Goal: Task Accomplishment & Management: Manage account settings

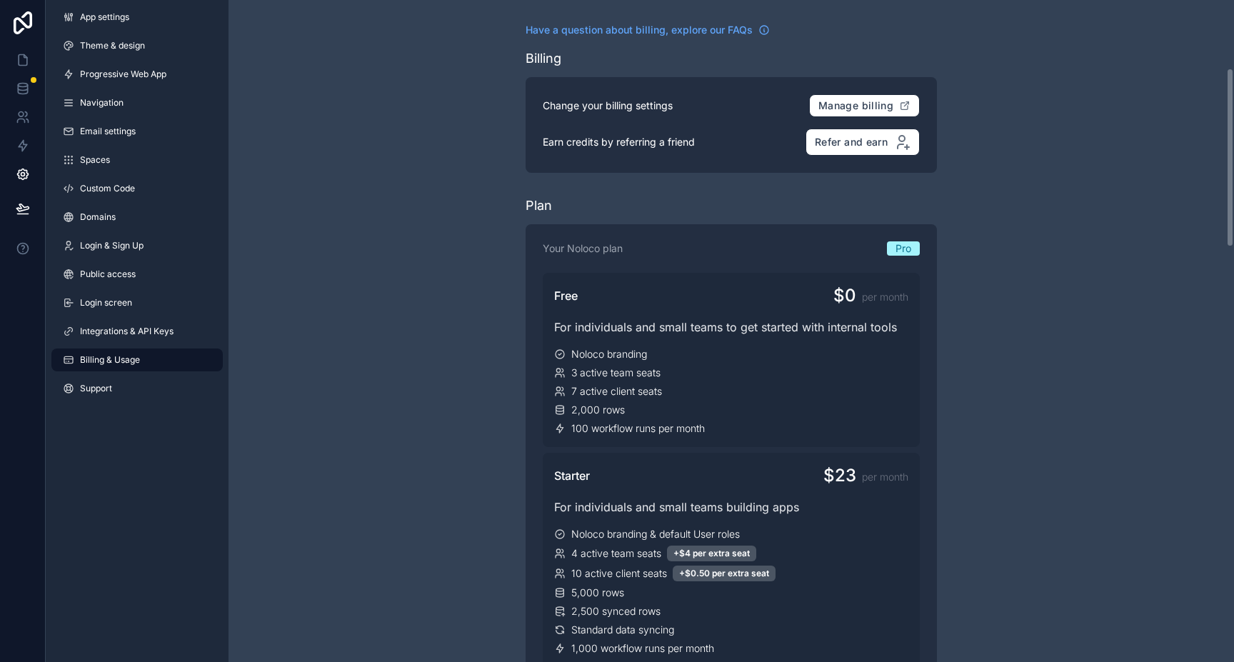
scroll to position [325, 0]
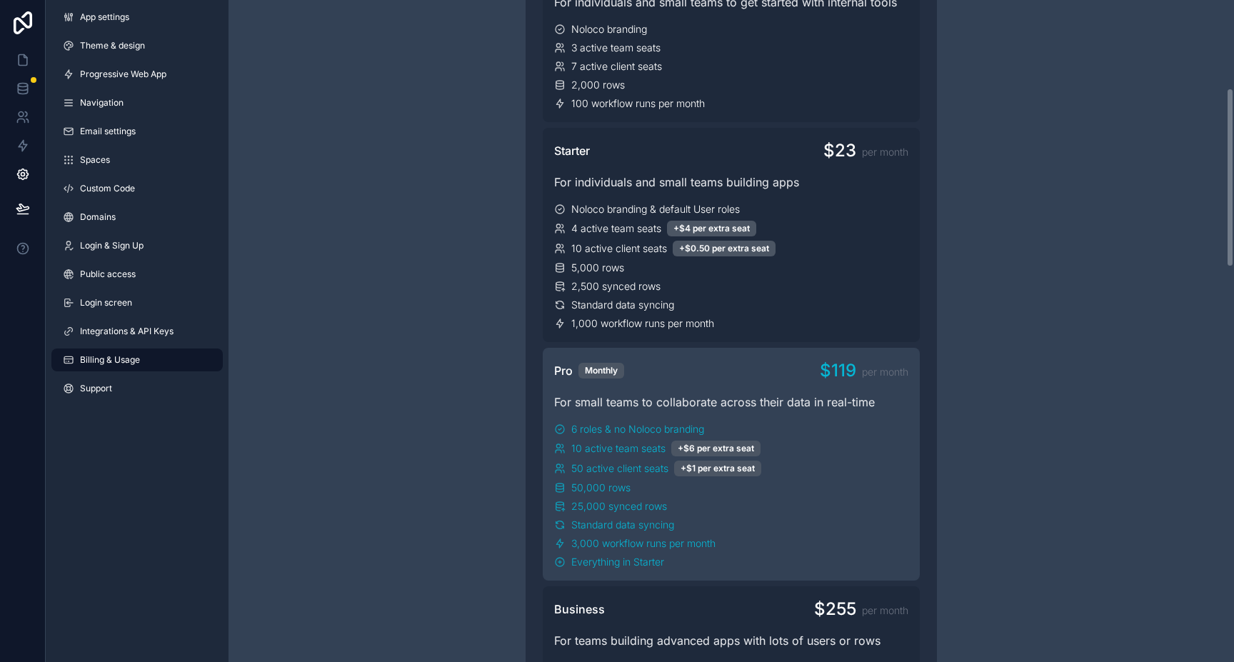
click at [871, 432] on div "6 roles & no Noloco branding" at bounding box center [731, 429] width 354 height 14
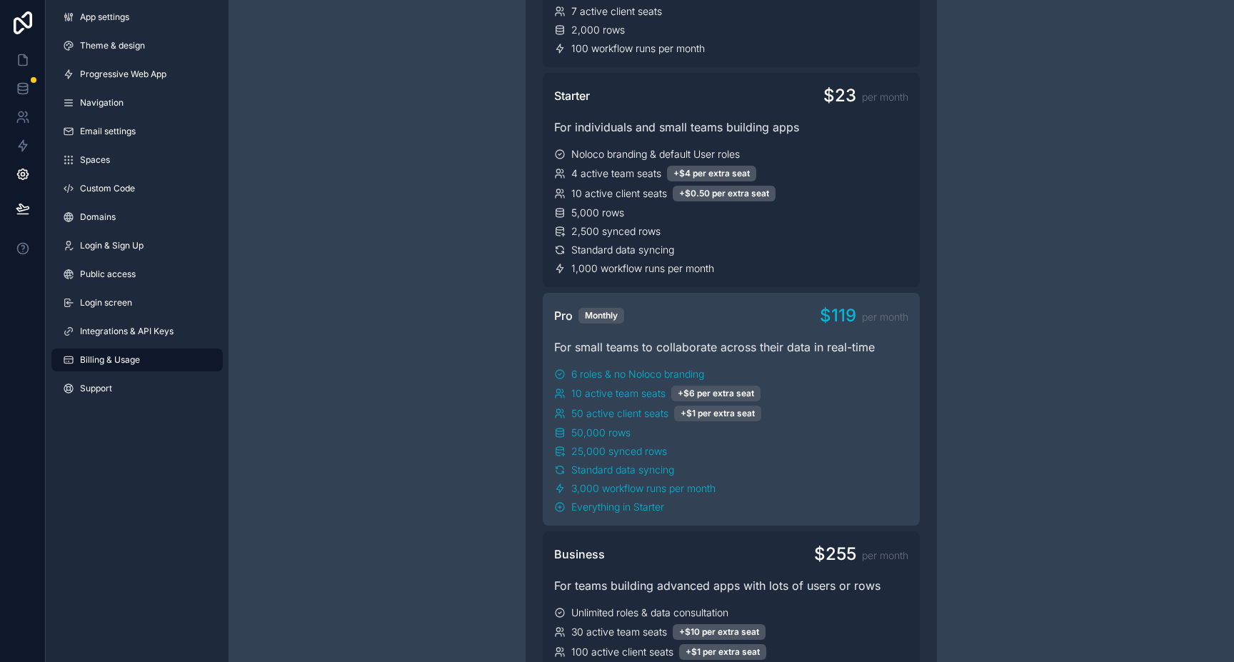
click at [888, 398] on div "10 active team seats +$6 per extra seat" at bounding box center [731, 394] width 354 height 16
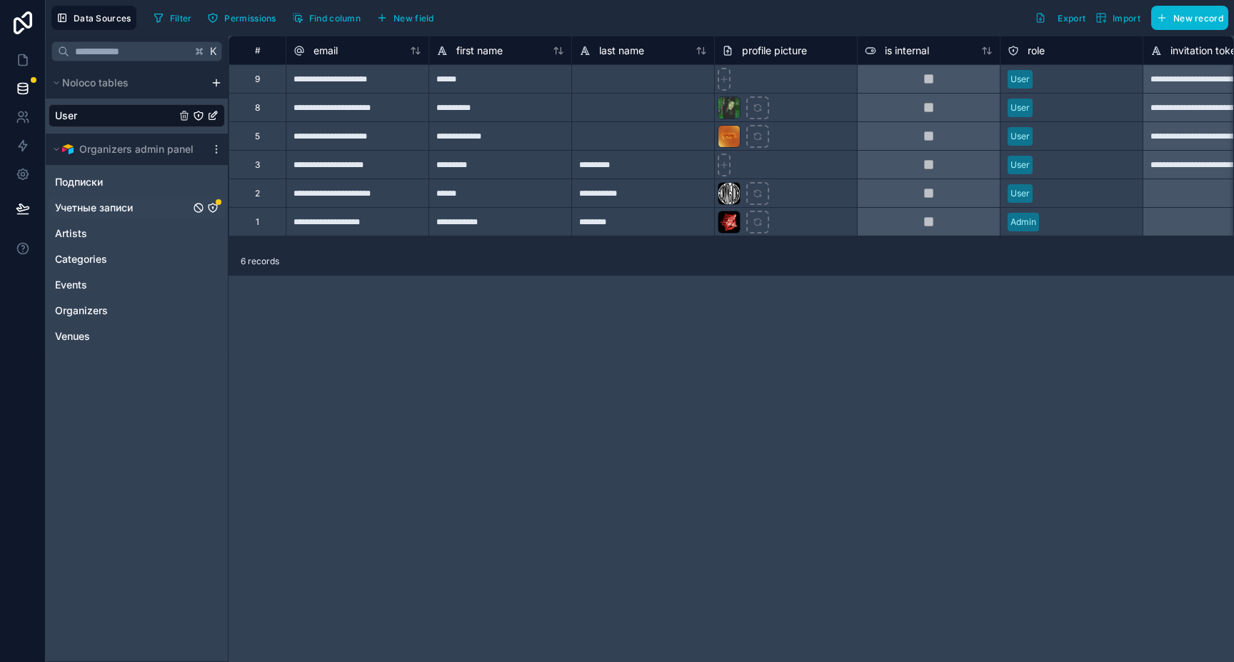
click at [218, 207] on icon "Учетные записи" at bounding box center [212, 207] width 11 height 11
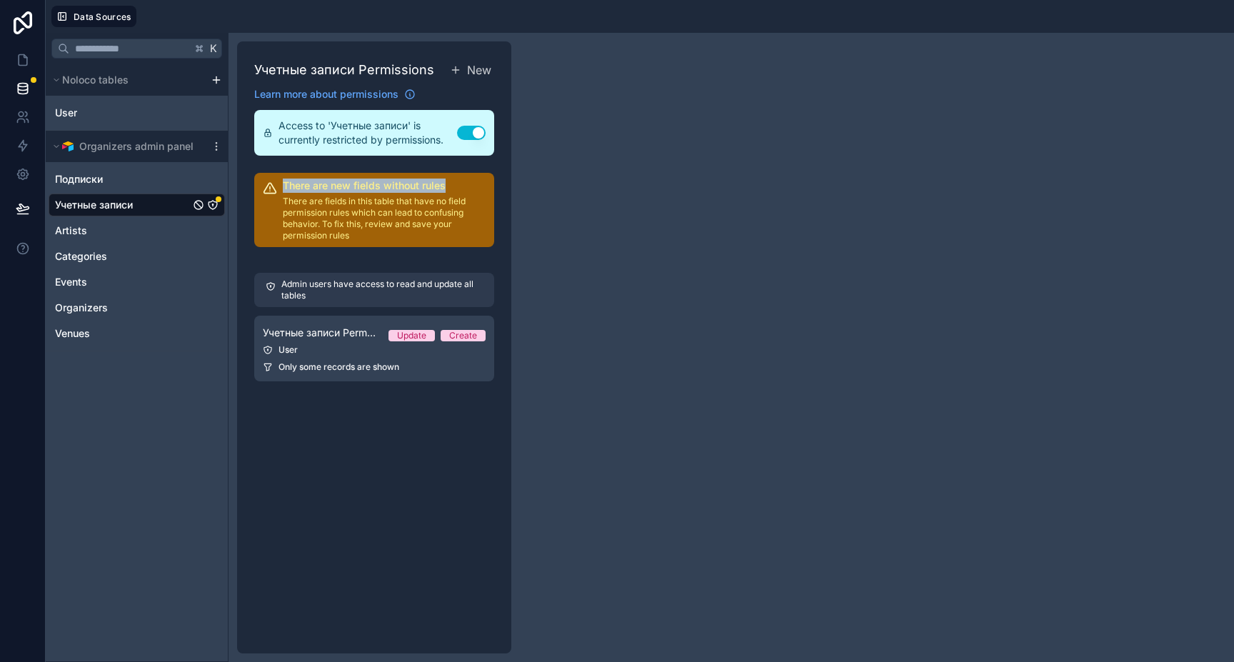
drag, startPoint x: 417, startPoint y: 184, endPoint x: 285, endPoint y: 183, distance: 132.1
click at [285, 183] on h2 "There are new fields without rules" at bounding box center [384, 186] width 203 height 14
click at [321, 216] on p "There are fields in this table that have no field permission rules which can le…" at bounding box center [384, 219] width 203 height 46
click at [346, 225] on p "There are fields in this table that have no field permission rules which can le…" at bounding box center [384, 219] width 203 height 46
drag, startPoint x: 376, startPoint y: 236, endPoint x: 278, endPoint y: 202, distance: 104.1
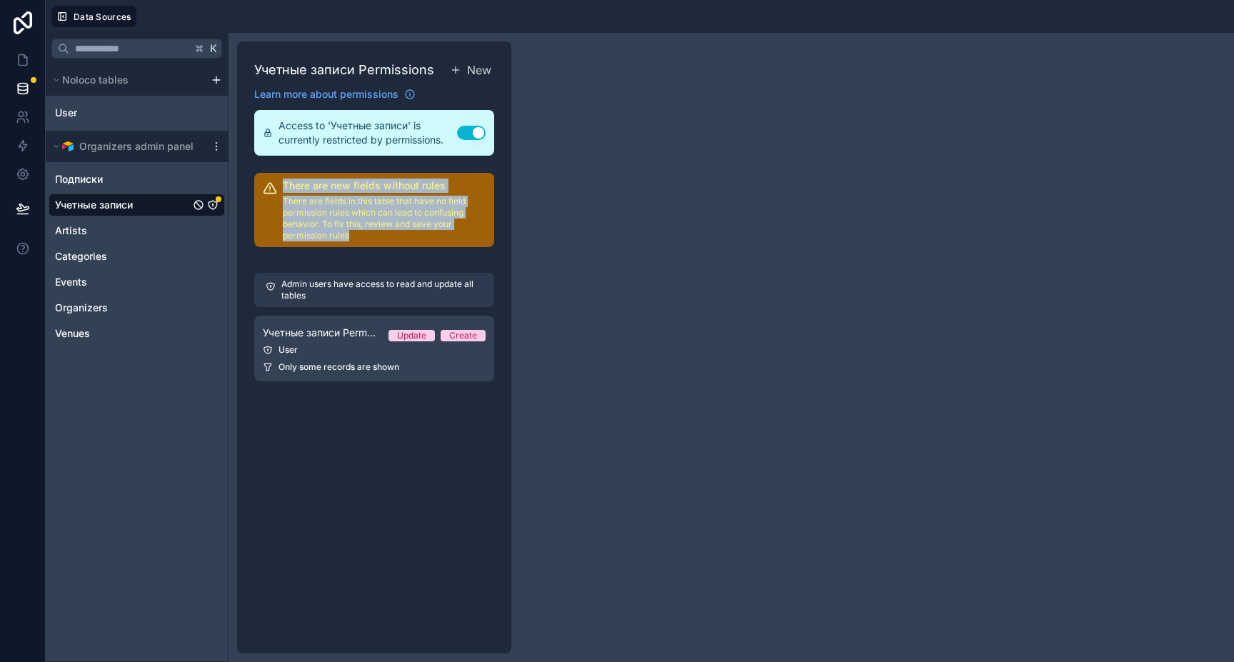
click at [278, 202] on div "There are new fields without rules There are fields in this table that have no …" at bounding box center [374, 210] width 240 height 74
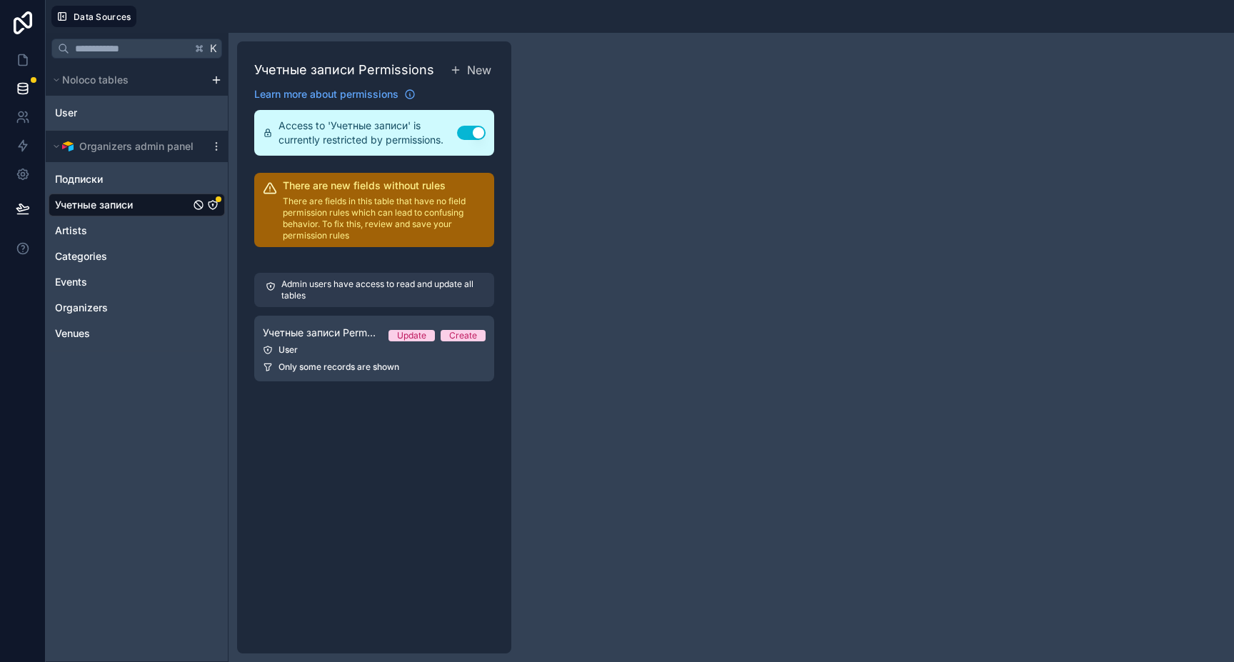
click at [276, 413] on div "Учетные записи Permissions New Learn more about permissions Access to 'Учетные …" at bounding box center [374, 347] width 274 height 612
click at [379, 192] on h2 "There are new fields without rules" at bounding box center [384, 186] width 203 height 14
click at [351, 349] on div "User" at bounding box center [374, 349] width 223 height 11
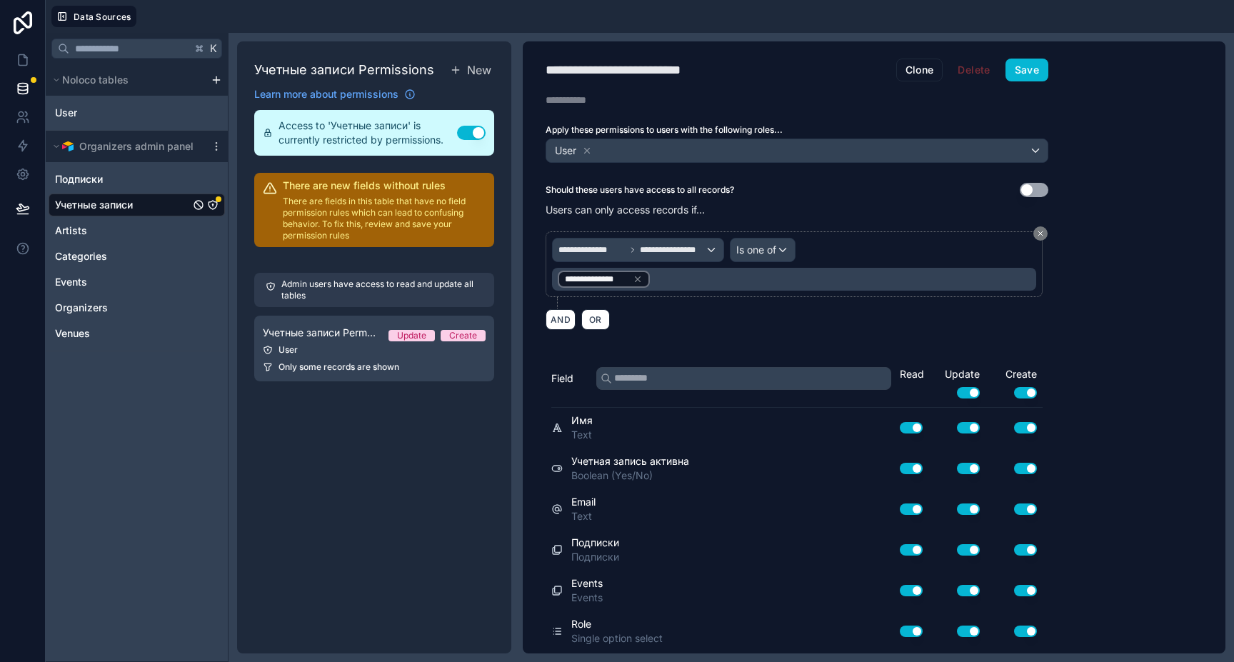
click at [286, 286] on p "Admin users have access to read and update all tables" at bounding box center [381, 290] width 201 height 23
drag, startPoint x: 446, startPoint y: 141, endPoint x: 279, endPoint y: 126, distance: 168.6
click at [279, 126] on span "Access to 'Учетные записи' is currently restricted by permissions." at bounding box center [368, 133] width 179 height 29
click at [252, 266] on div "Учетные записи Permissions New Learn more about permissions Access to 'Учетные …" at bounding box center [374, 347] width 274 height 612
click at [345, 212] on p "There are fields in this table that have no field permission rules which can le…" at bounding box center [384, 219] width 203 height 46
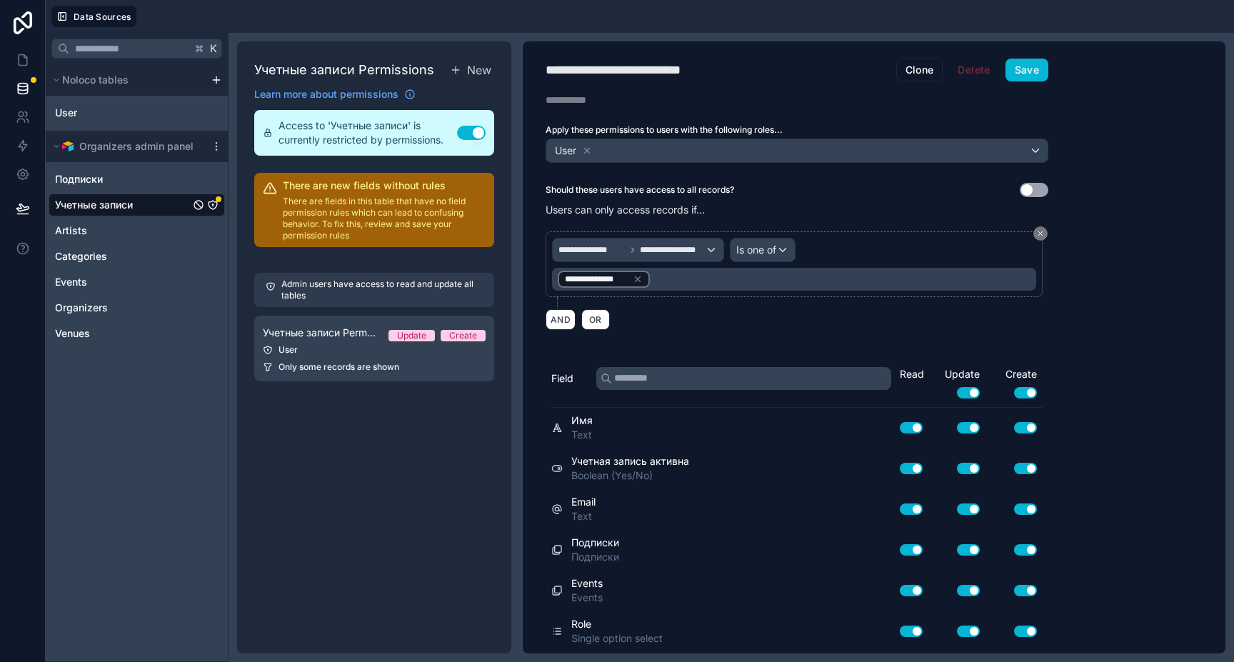
scroll to position [161, 0]
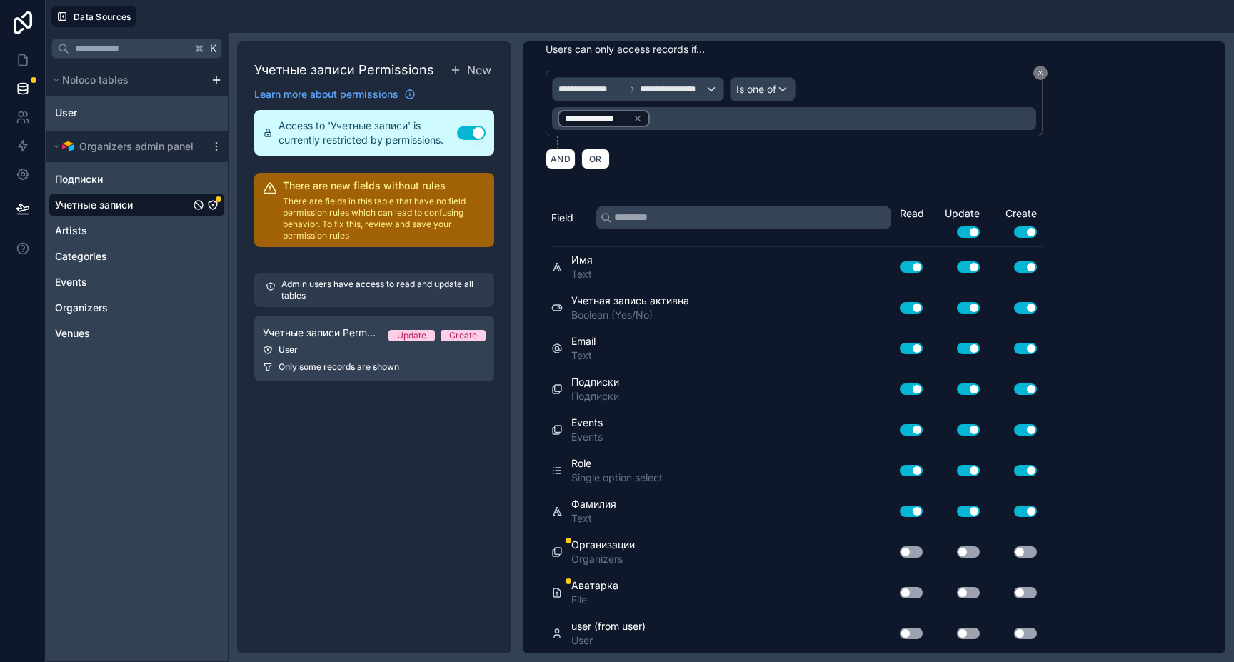
click at [1165, 496] on div "**********" at bounding box center [874, 347] width 703 height 612
click at [910, 591] on button "Use setting" at bounding box center [911, 592] width 23 height 11
click at [953, 592] on div "Use setting" at bounding box center [956, 592] width 57 height 11
click at [965, 591] on button "Use setting" at bounding box center [968, 592] width 23 height 11
click at [1074, 587] on div "**********" at bounding box center [874, 347] width 703 height 612
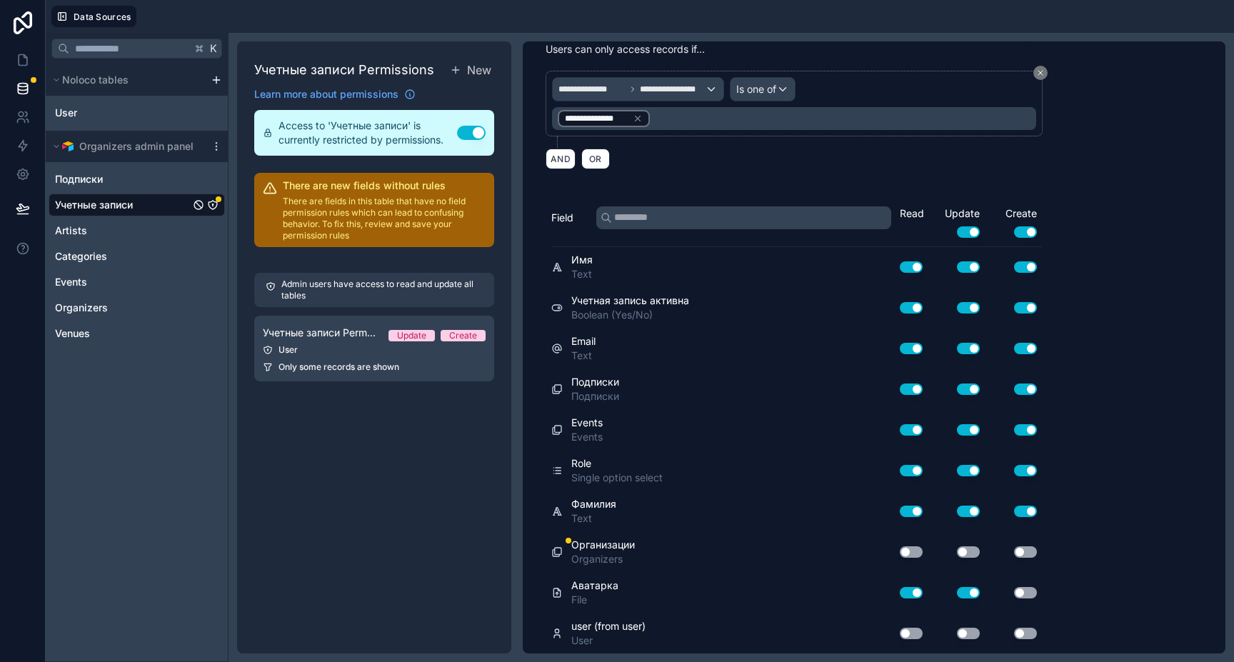
click at [1029, 596] on button "Use setting" at bounding box center [1025, 592] width 23 height 11
click at [914, 551] on button "Use setting" at bounding box center [911, 551] width 23 height 11
click at [977, 552] on button "Use setting" at bounding box center [968, 551] width 23 height 11
click at [1025, 551] on button "Use setting" at bounding box center [1025, 551] width 23 height 11
click at [900, 631] on button "Use setting" at bounding box center [911, 633] width 23 height 11
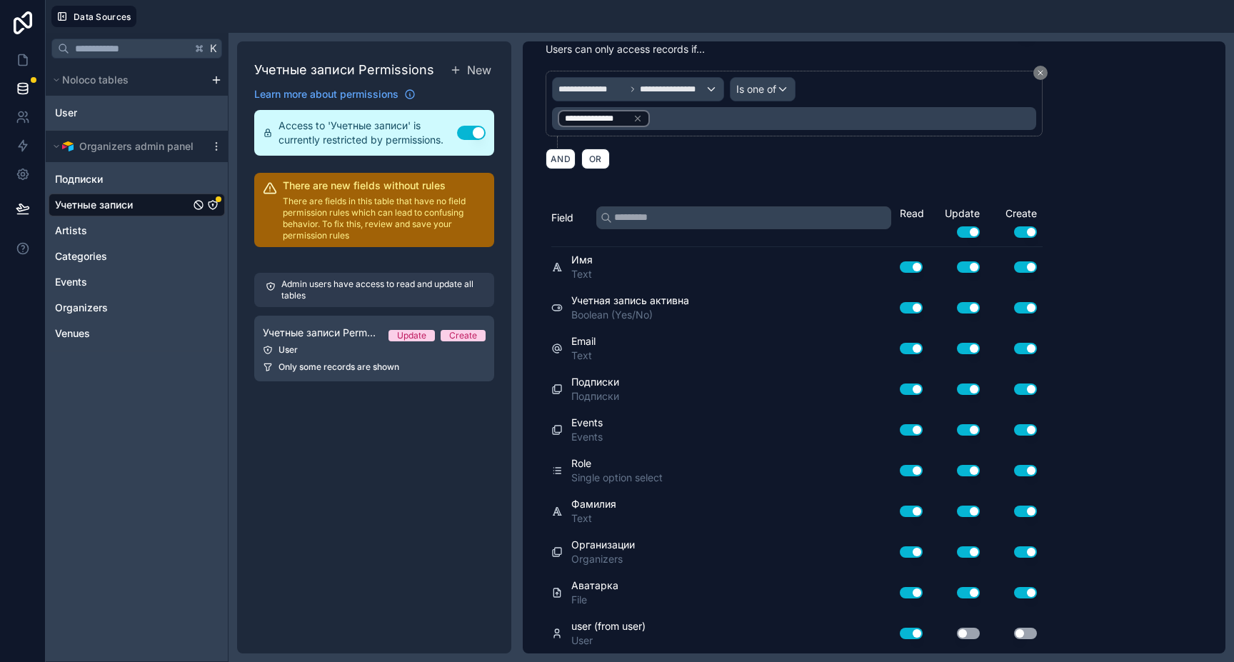
drag, startPoint x: 960, startPoint y: 630, endPoint x: 980, endPoint y: 630, distance: 20.7
click at [960, 630] on button "Use setting" at bounding box center [968, 633] width 23 height 11
click at [1028, 630] on button "Use setting" at bounding box center [1025, 633] width 23 height 11
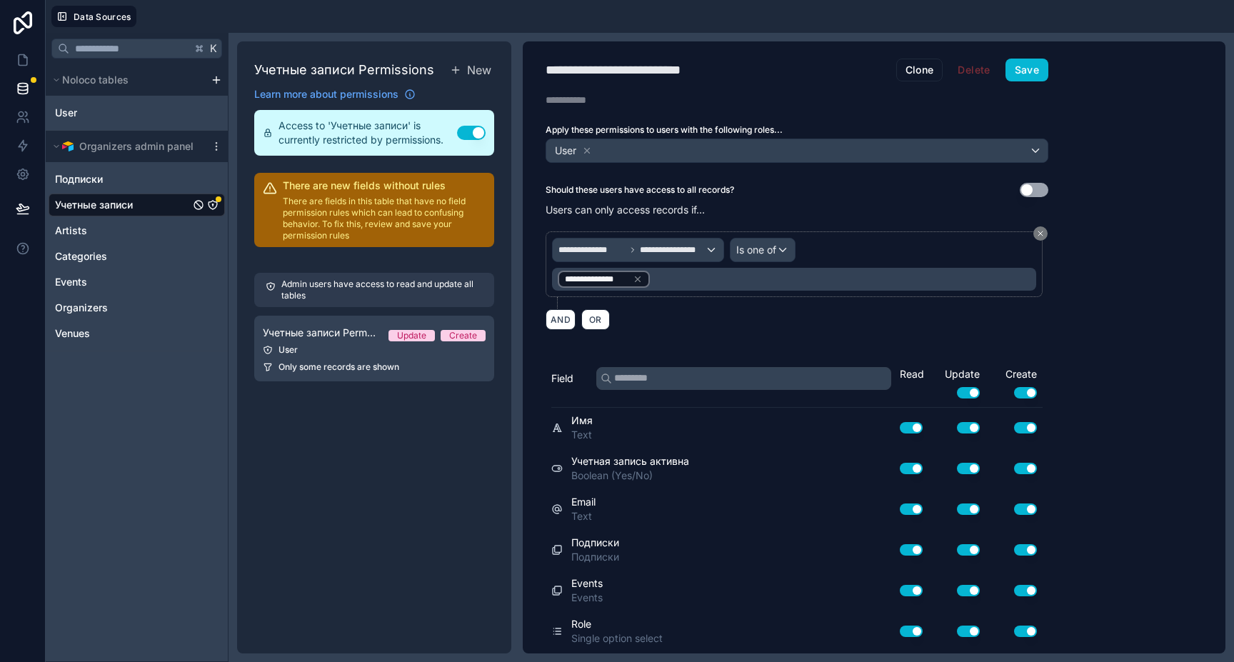
click at [470, 191] on h2 "There are new fields without rules" at bounding box center [384, 186] width 203 height 14
click at [1023, 70] on button "Save" at bounding box center [1026, 70] width 43 height 23
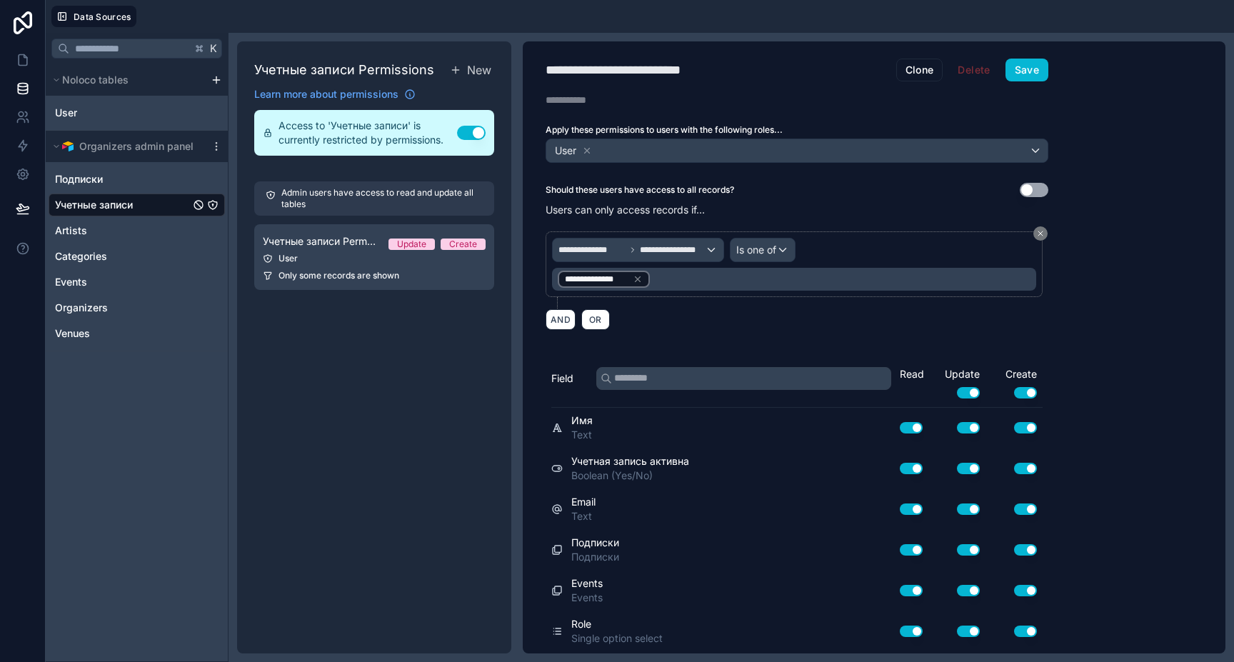
scroll to position [161, 0]
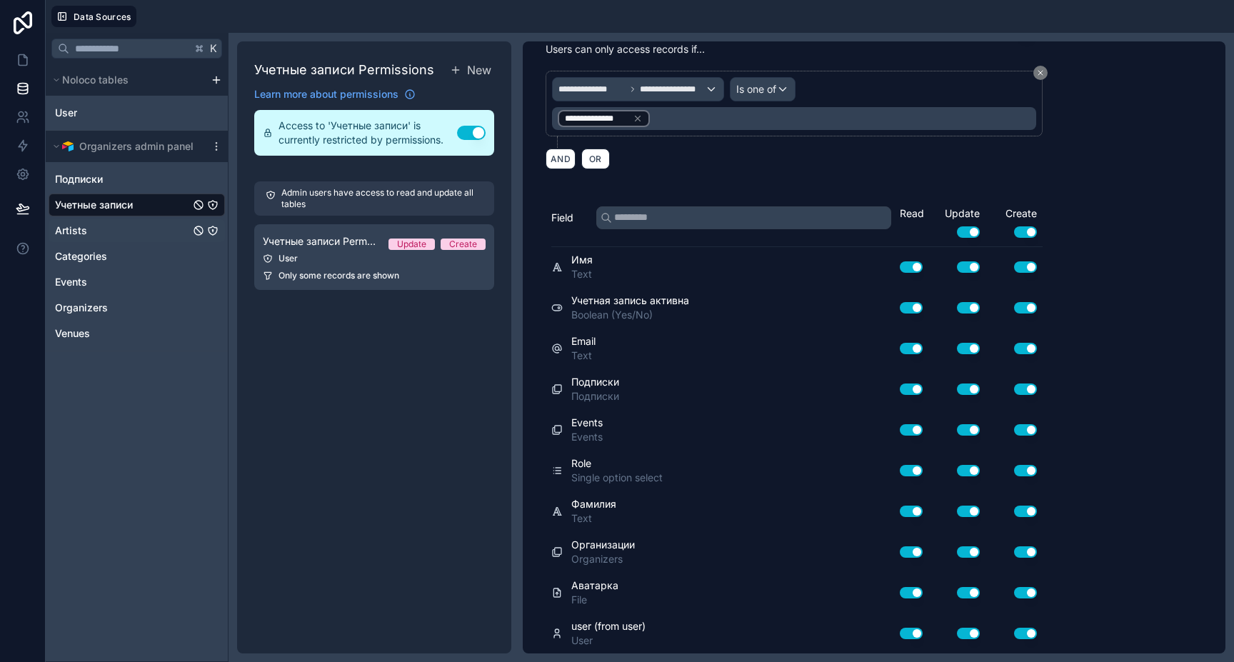
click at [96, 231] on div "Artists" at bounding box center [137, 230] width 176 height 23
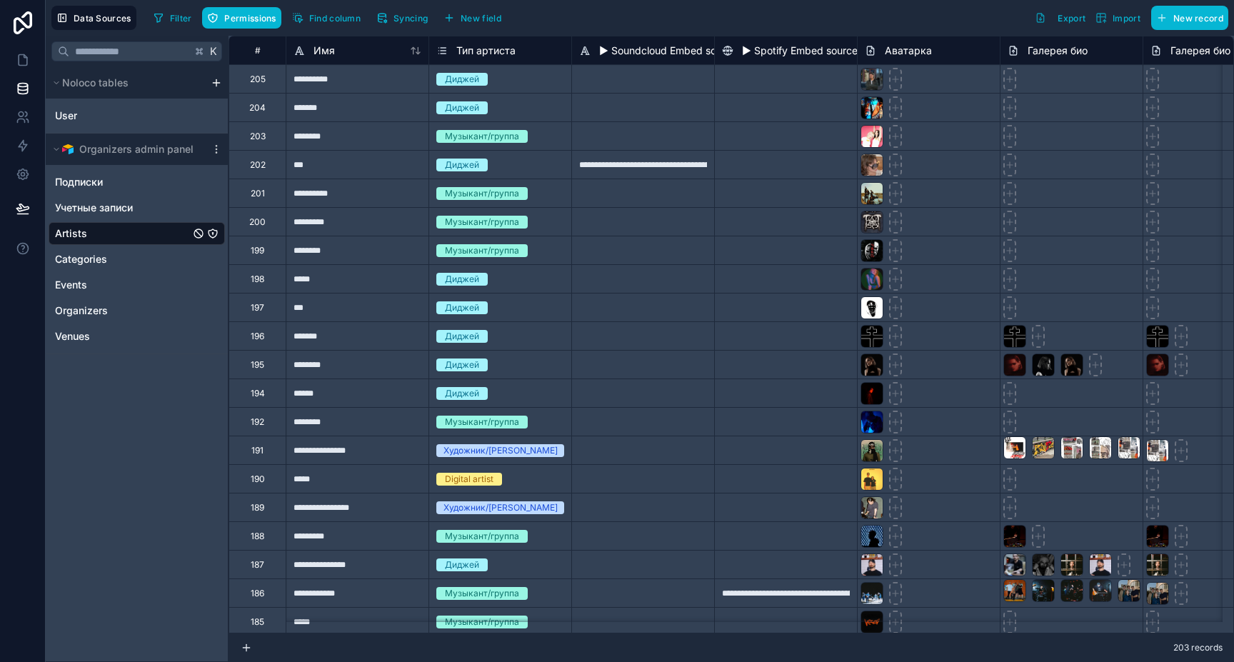
click at [215, 236] on icon "Artists" at bounding box center [212, 233] width 11 height 11
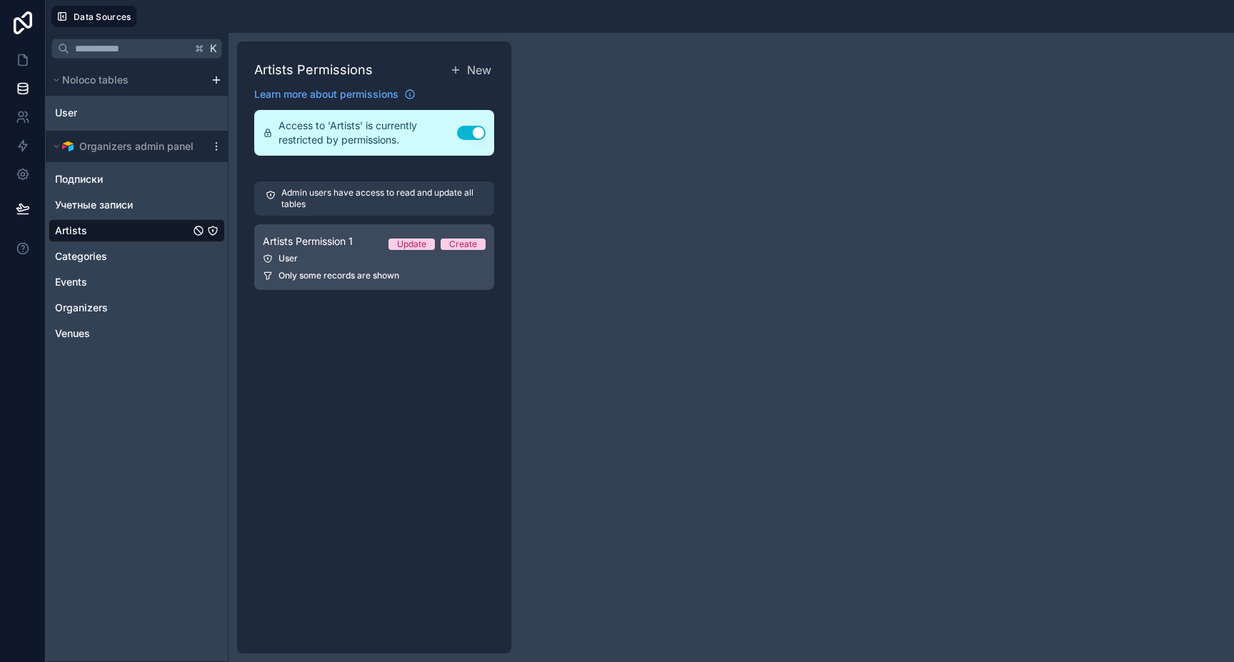
click at [373, 289] on link "Artists Permission 1 Update Create User Only some records are shown" at bounding box center [374, 257] width 240 height 66
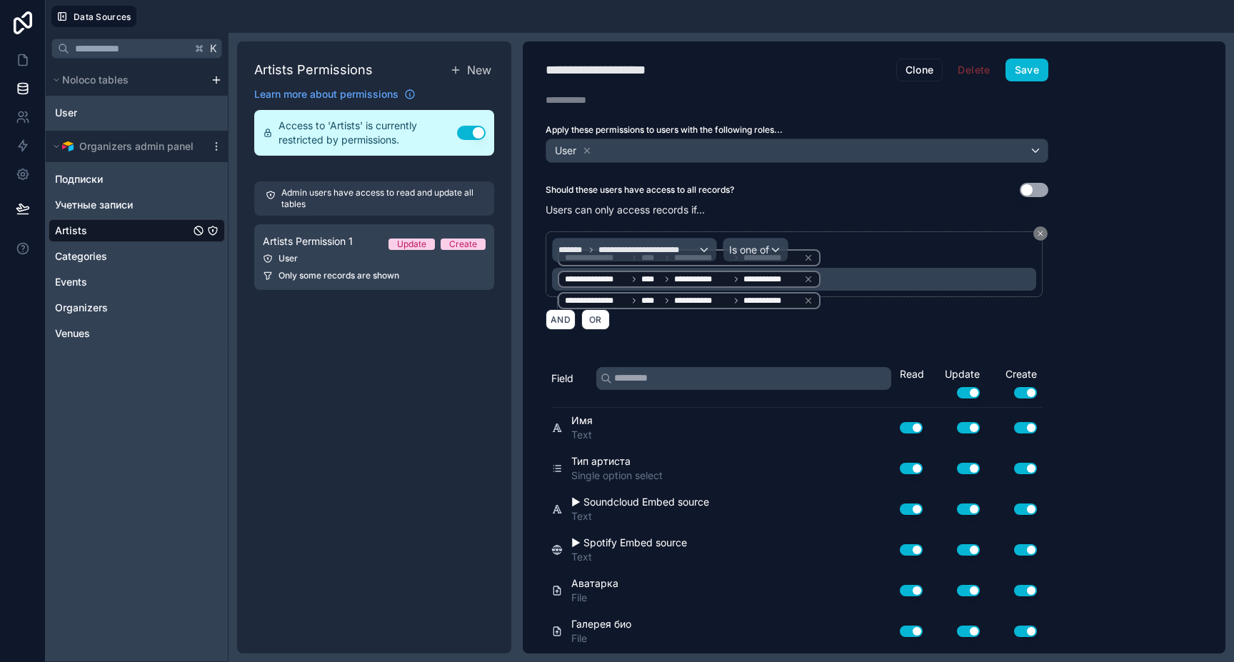
click at [852, 320] on div "AND OR" at bounding box center [797, 318] width 503 height 21
click at [811, 303] on icon at bounding box center [808, 301] width 10 height 10
click at [853, 308] on div "AND OR" at bounding box center [797, 318] width 503 height 21
click at [813, 289] on icon at bounding box center [808, 290] width 10 height 10
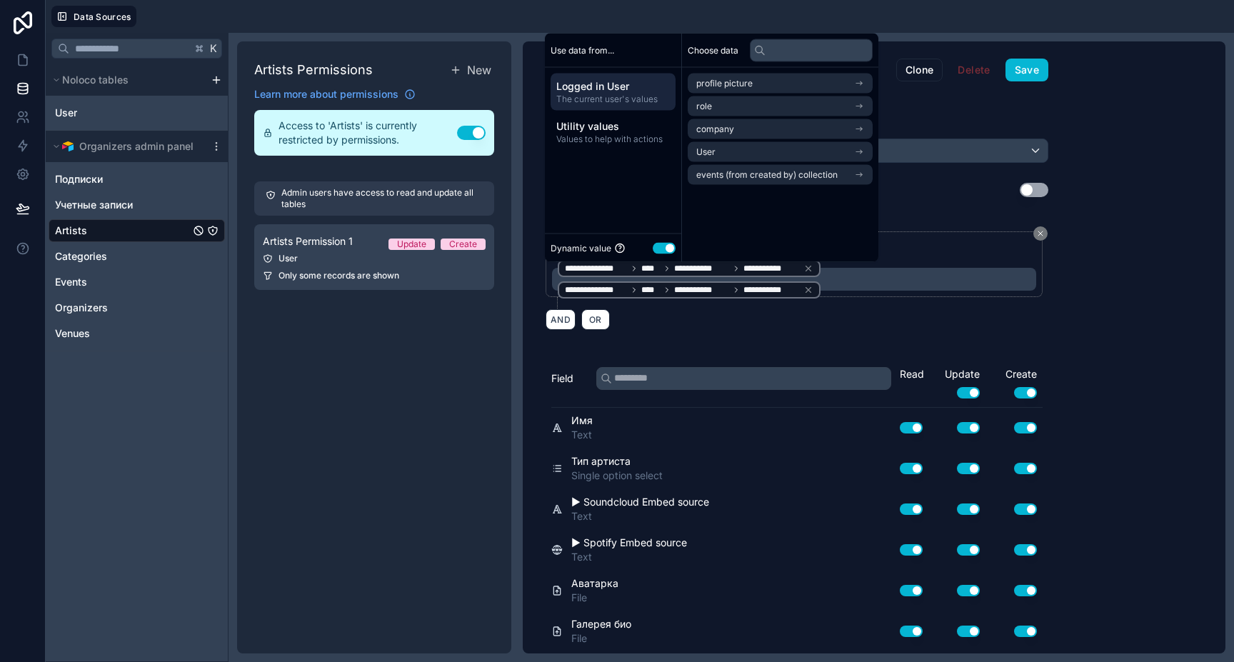
click at [887, 313] on div "AND OR" at bounding box center [797, 318] width 503 height 21
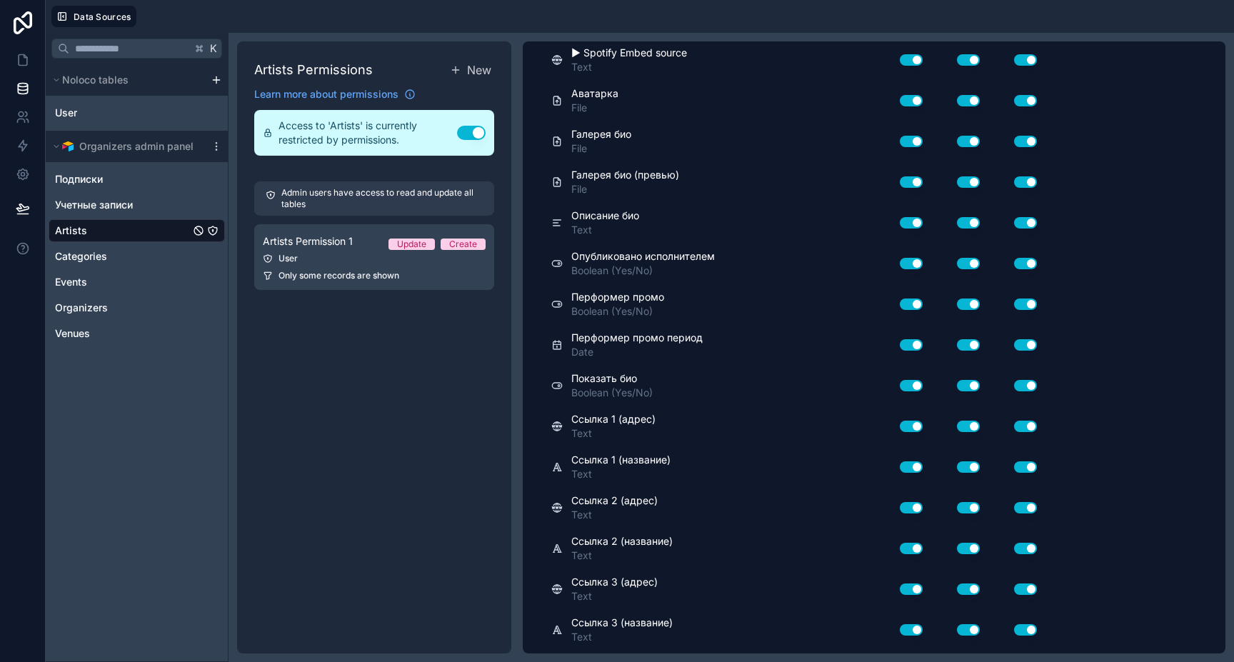
scroll to position [1382, 0]
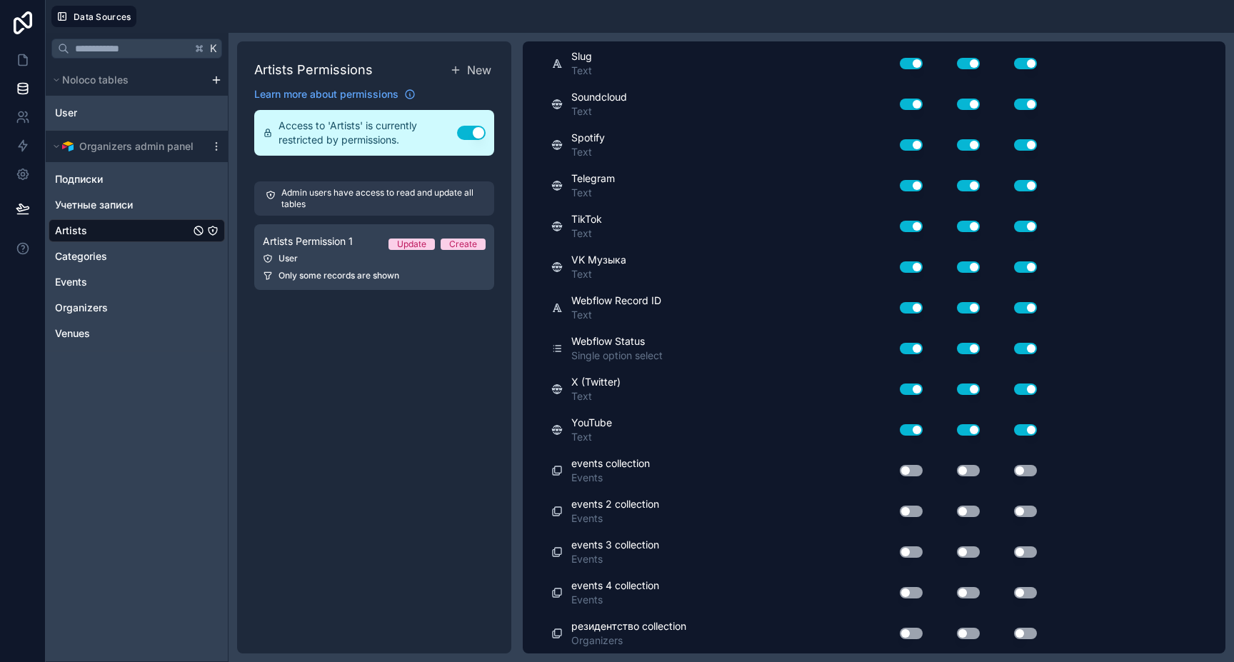
click at [919, 629] on button "Use setting" at bounding box center [911, 633] width 23 height 11
click at [1133, 568] on div "**********" at bounding box center [874, 347] width 703 height 612
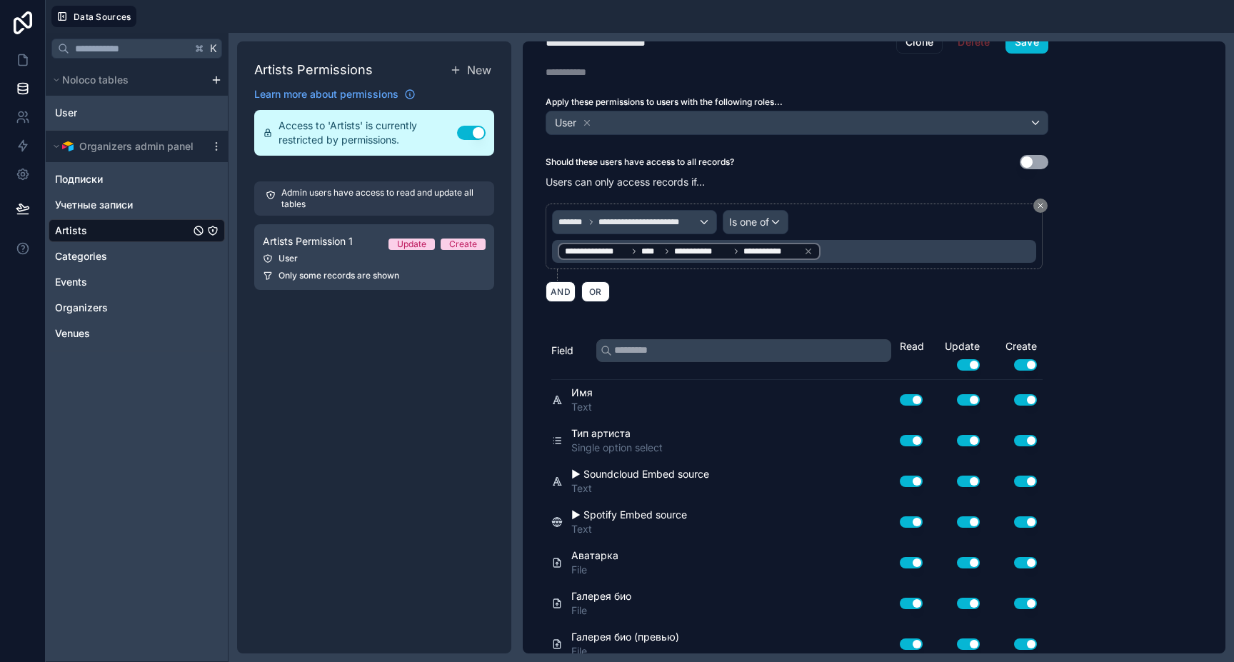
scroll to position [0, 0]
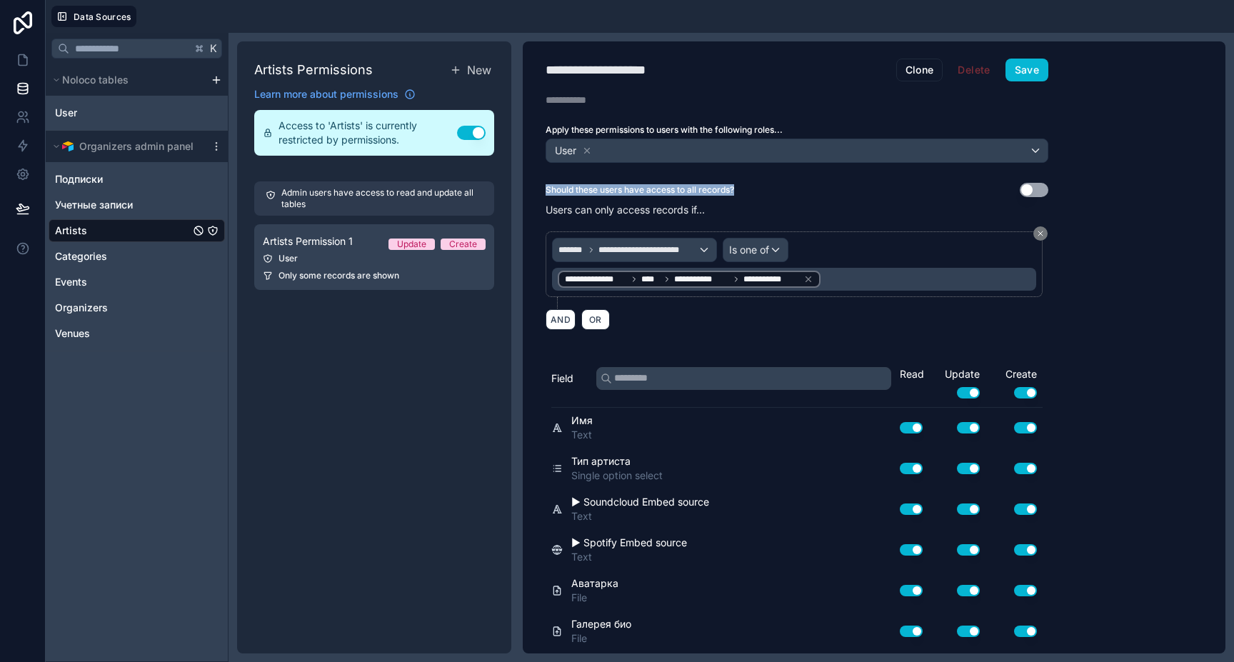
drag, startPoint x: 767, startPoint y: 193, endPoint x: 546, endPoint y: 186, distance: 220.8
click at [546, 186] on div "Should these users have access to all records? Use setting" at bounding box center [797, 190] width 503 height 14
click at [1169, 211] on div "**********" at bounding box center [874, 347] width 703 height 612
click at [1025, 192] on button "Use setting" at bounding box center [1034, 190] width 29 height 14
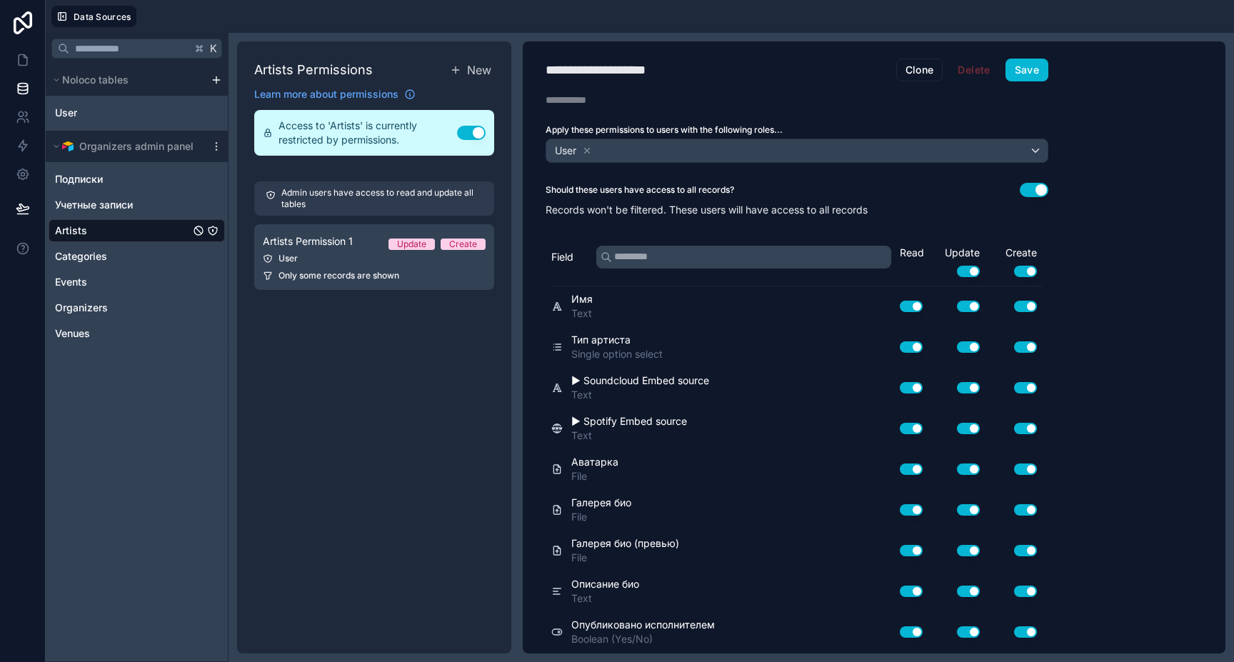
click at [1044, 189] on button "Use setting" at bounding box center [1034, 190] width 29 height 14
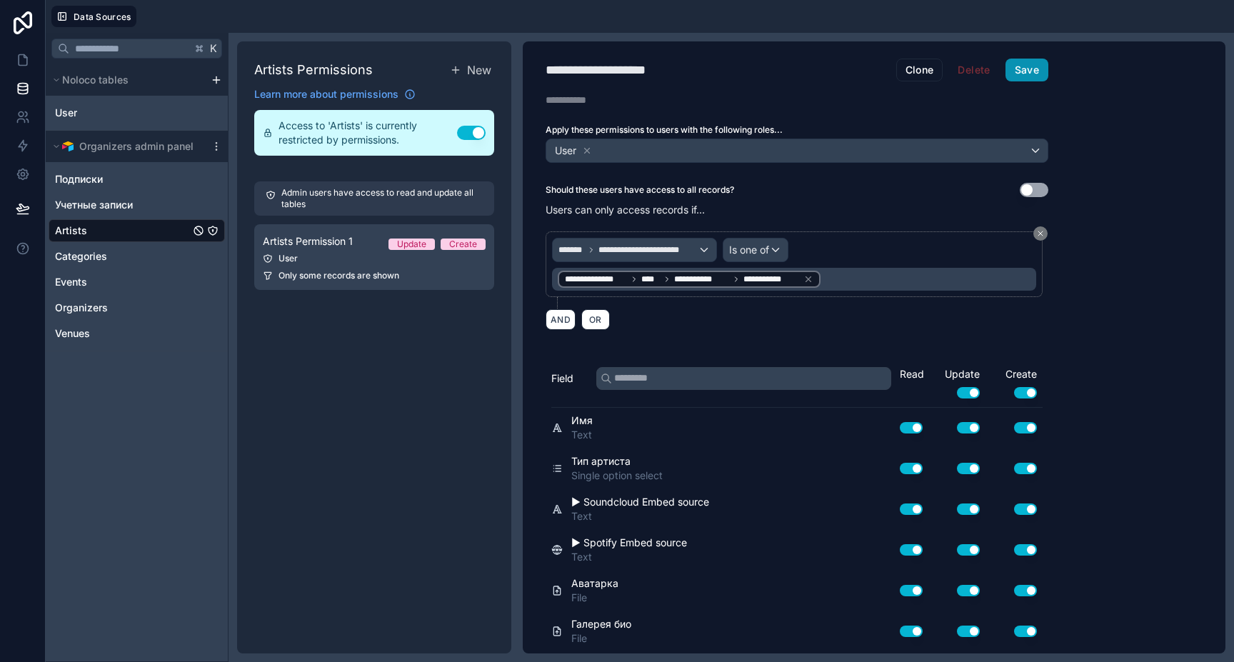
click at [1033, 79] on button "Save" at bounding box center [1026, 70] width 43 height 23
click at [1114, 121] on div "**********" at bounding box center [874, 347] width 703 height 612
click at [1117, 99] on div "**********" at bounding box center [874, 347] width 703 height 612
click at [392, 576] on div "Artists Permissions New Learn more about permissions Access to 'Artists' is cur…" at bounding box center [374, 347] width 274 height 612
click at [336, 571] on div "Artists Permissions New Learn more about permissions Access to 'Artists' is cur…" at bounding box center [374, 347] width 274 height 612
